Goal: Task Accomplishment & Management: Complete application form

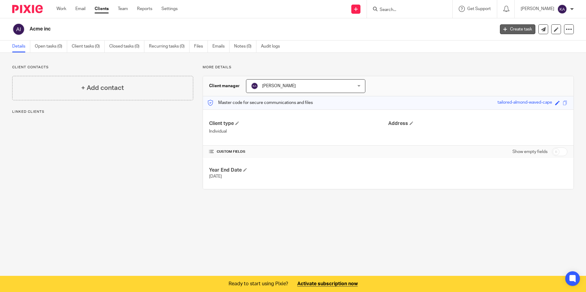
click at [521, 30] on link "Create task" at bounding box center [517, 29] width 35 height 10
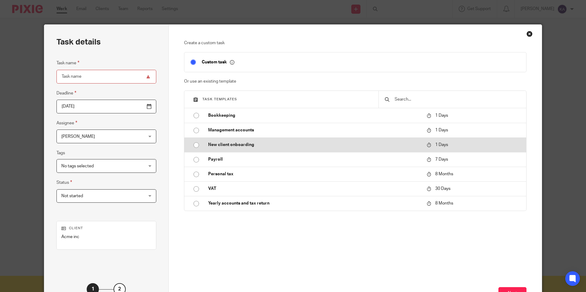
click at [212, 146] on p "New client onboarding" at bounding box center [314, 145] width 212 height 6
type input "[DATE]"
type input "New client onboarding"
checkbox input "false"
radio input "true"
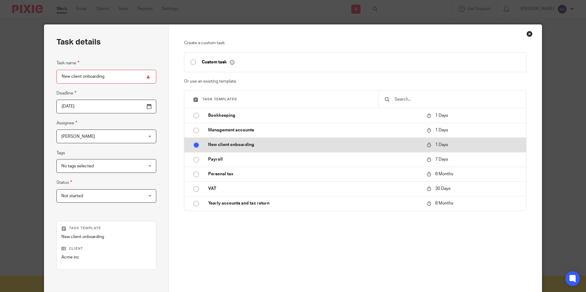
click at [238, 146] on p "New client onboarding" at bounding box center [314, 145] width 212 height 6
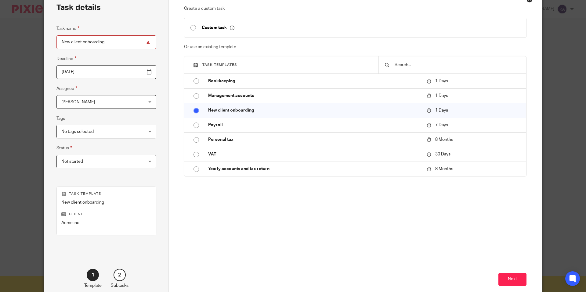
scroll to position [36, 0]
click at [514, 278] on button "Next" at bounding box center [512, 278] width 28 height 13
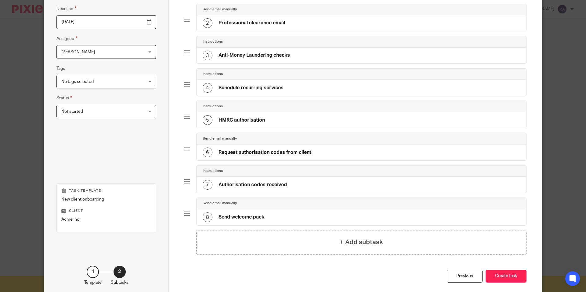
scroll to position [115, 0]
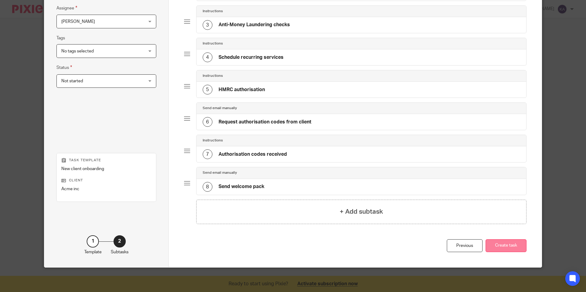
click at [514, 247] on button "Create task" at bounding box center [505, 246] width 41 height 13
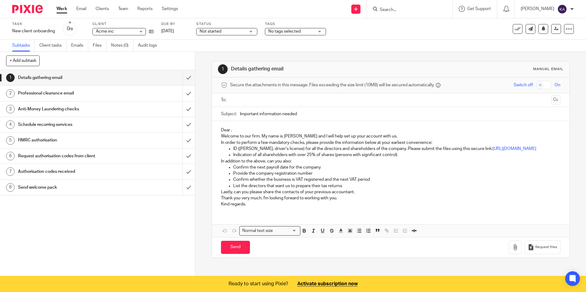
click at [537, 87] on input "checkbox" at bounding box center [544, 85] width 16 height 9
click at [536, 87] on input "checkbox" at bounding box center [544, 85] width 16 height 9
click at [280, 97] on input "text" at bounding box center [390, 100] width 316 height 7
click at [539, 85] on input "checkbox" at bounding box center [544, 85] width 16 height 9
checkbox input "true"
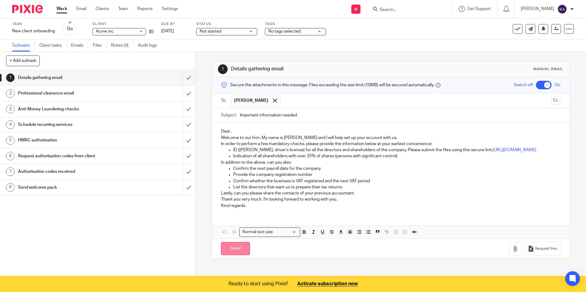
click at [236, 255] on input "Send" at bounding box center [235, 248] width 29 height 13
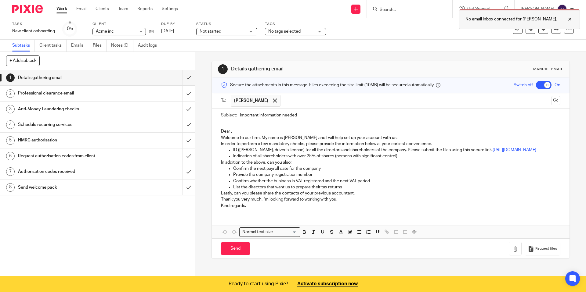
click at [569, 19] on div at bounding box center [565, 19] width 16 height 7
click at [541, 68] on div "Manual email" at bounding box center [548, 69] width 30 height 5
click at [88, 95] on h1 "Professional clearance email" at bounding box center [71, 93] width 106 height 9
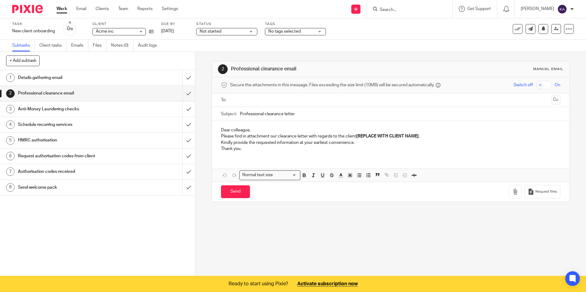
click at [74, 110] on h1 "Anti-Money Laundering checks" at bounding box center [71, 109] width 106 height 9
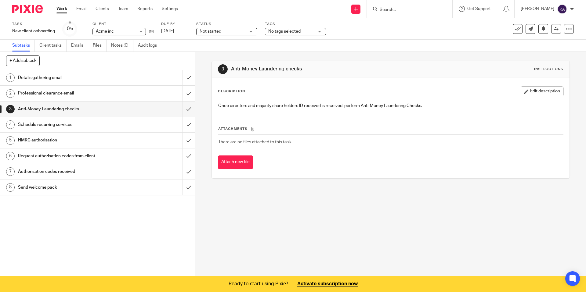
click at [69, 126] on h1 "Schedule recurring services" at bounding box center [71, 124] width 106 height 9
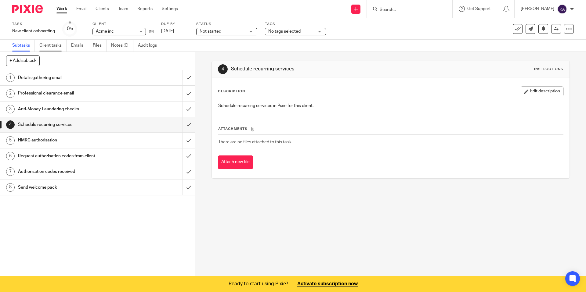
click at [52, 48] on link "Client tasks" at bounding box center [52, 46] width 27 height 12
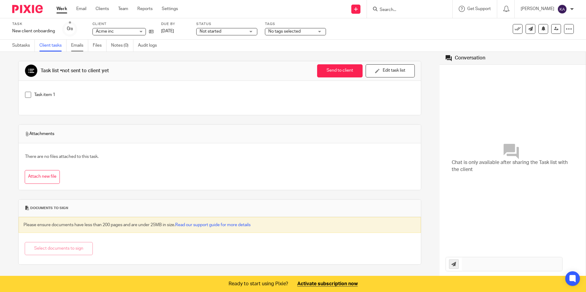
click at [80, 48] on link "Emails" at bounding box center [79, 46] width 17 height 12
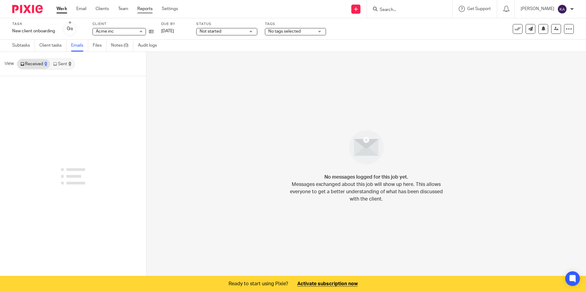
click at [143, 7] on link "Reports" at bounding box center [144, 9] width 15 height 6
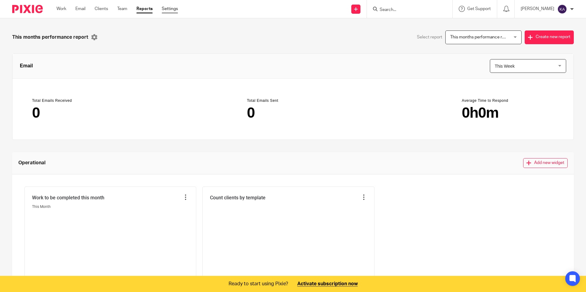
click at [169, 10] on link "Settings" at bounding box center [170, 9] width 16 height 6
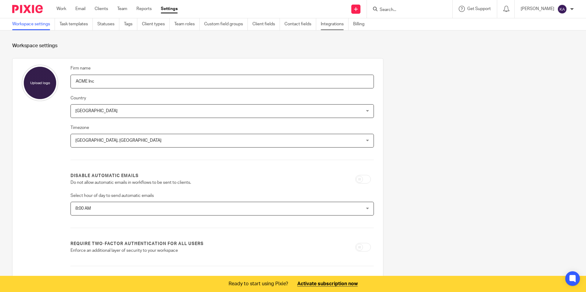
click at [326, 27] on link "Integrations" at bounding box center [335, 24] width 28 height 12
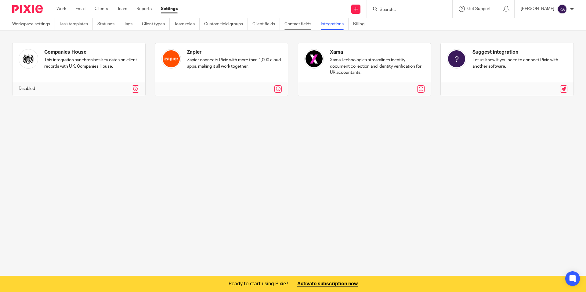
click at [300, 25] on link "Contact fields" at bounding box center [300, 24] width 32 height 12
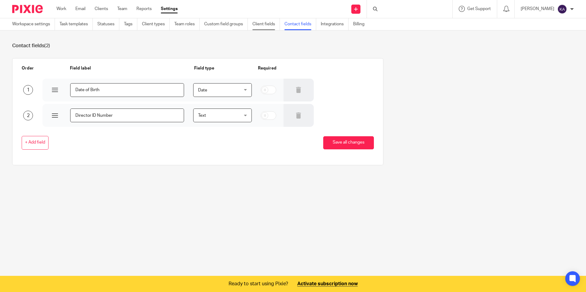
click at [270, 27] on link "Client fields" at bounding box center [265, 24] width 27 height 12
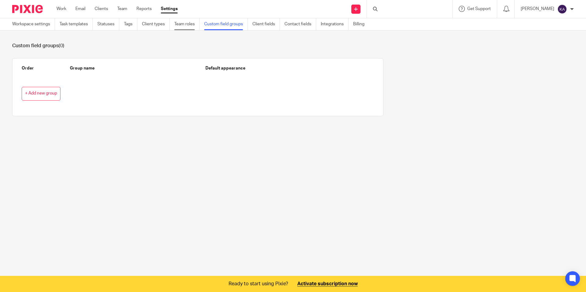
click at [185, 19] on link "Team roles" at bounding box center [186, 24] width 25 height 12
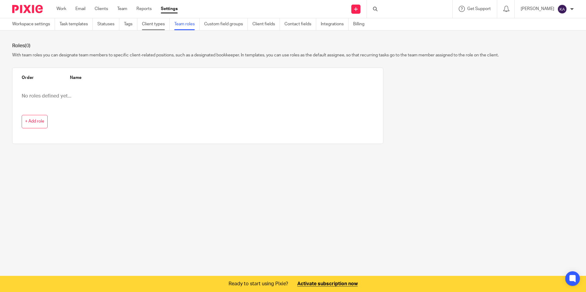
click at [154, 25] on link "Client types" at bounding box center [156, 24] width 28 height 12
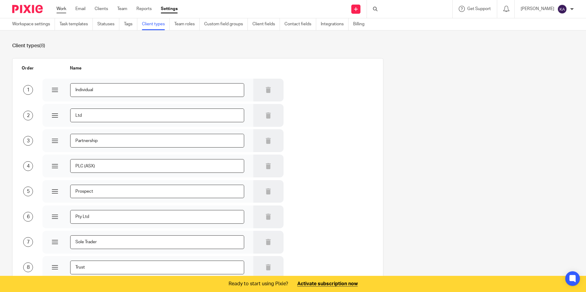
click at [63, 11] on link "Work" at bounding box center [61, 9] width 10 height 6
